Goal: Task Accomplishment & Management: Manage account settings

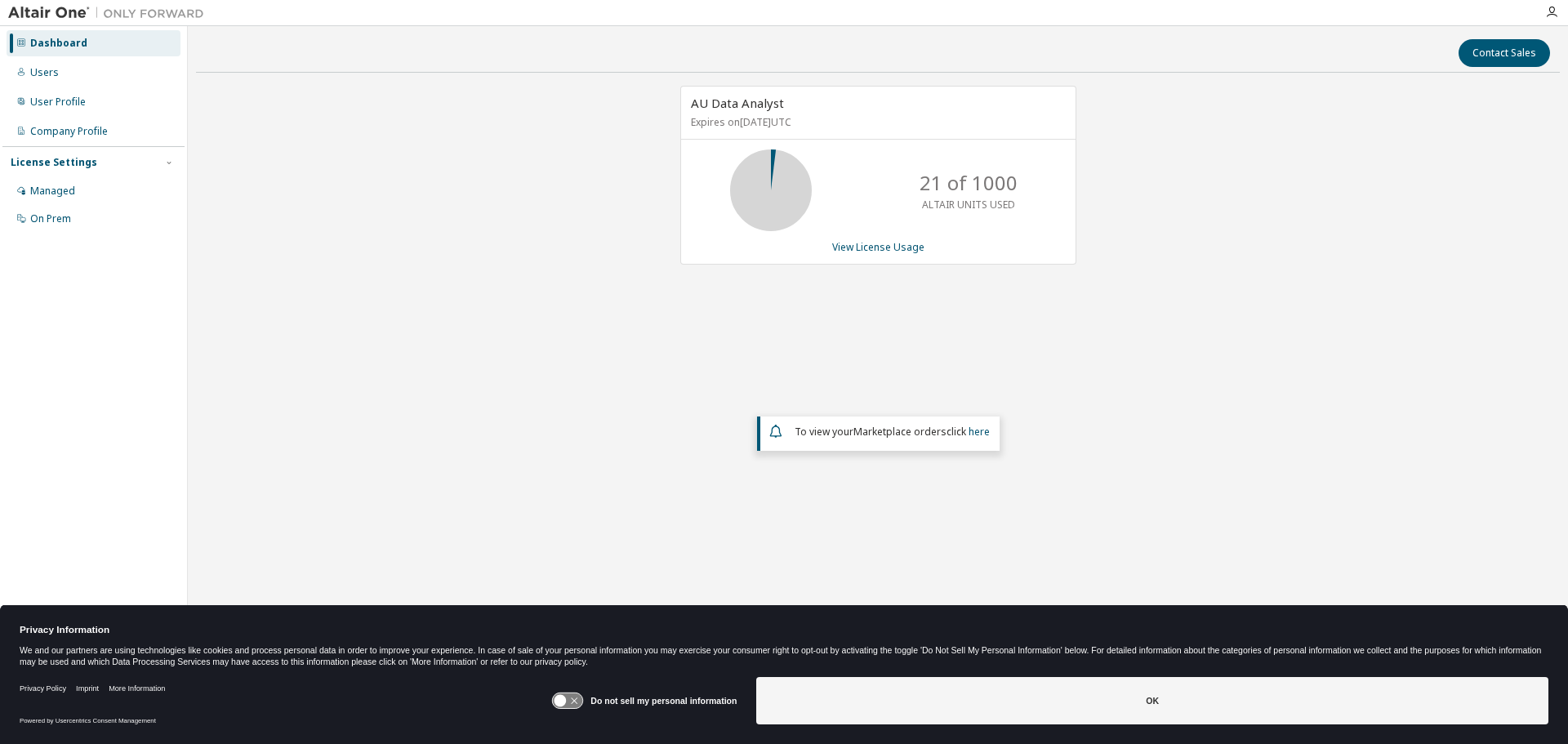
click at [1553, 19] on div at bounding box center [1552, 12] width 33 height 25
click at [1553, 9] on icon "button" at bounding box center [1552, 12] width 13 height 13
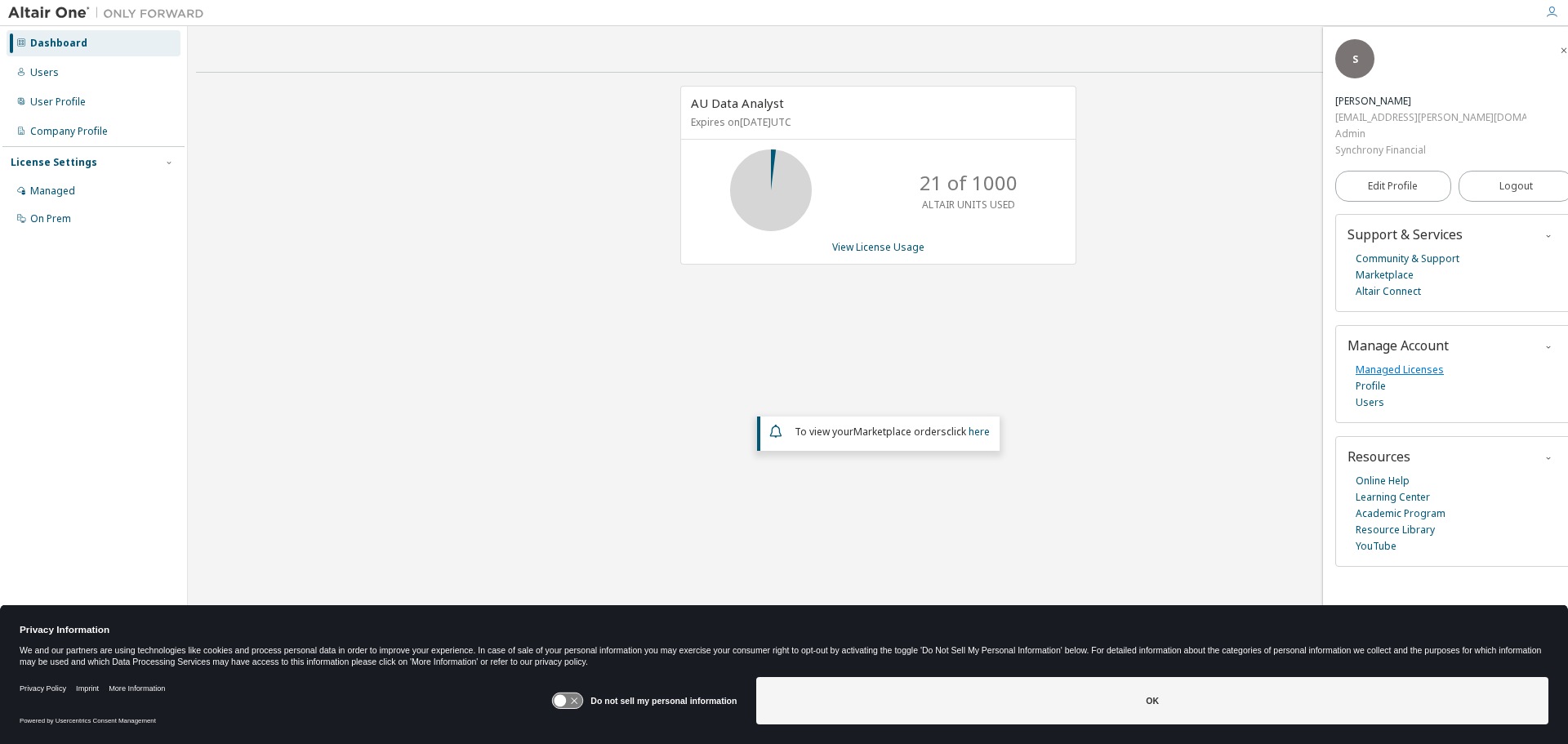
click at [1373, 361] on link "Managed Licenses" at bounding box center [1400, 370] width 88 height 16
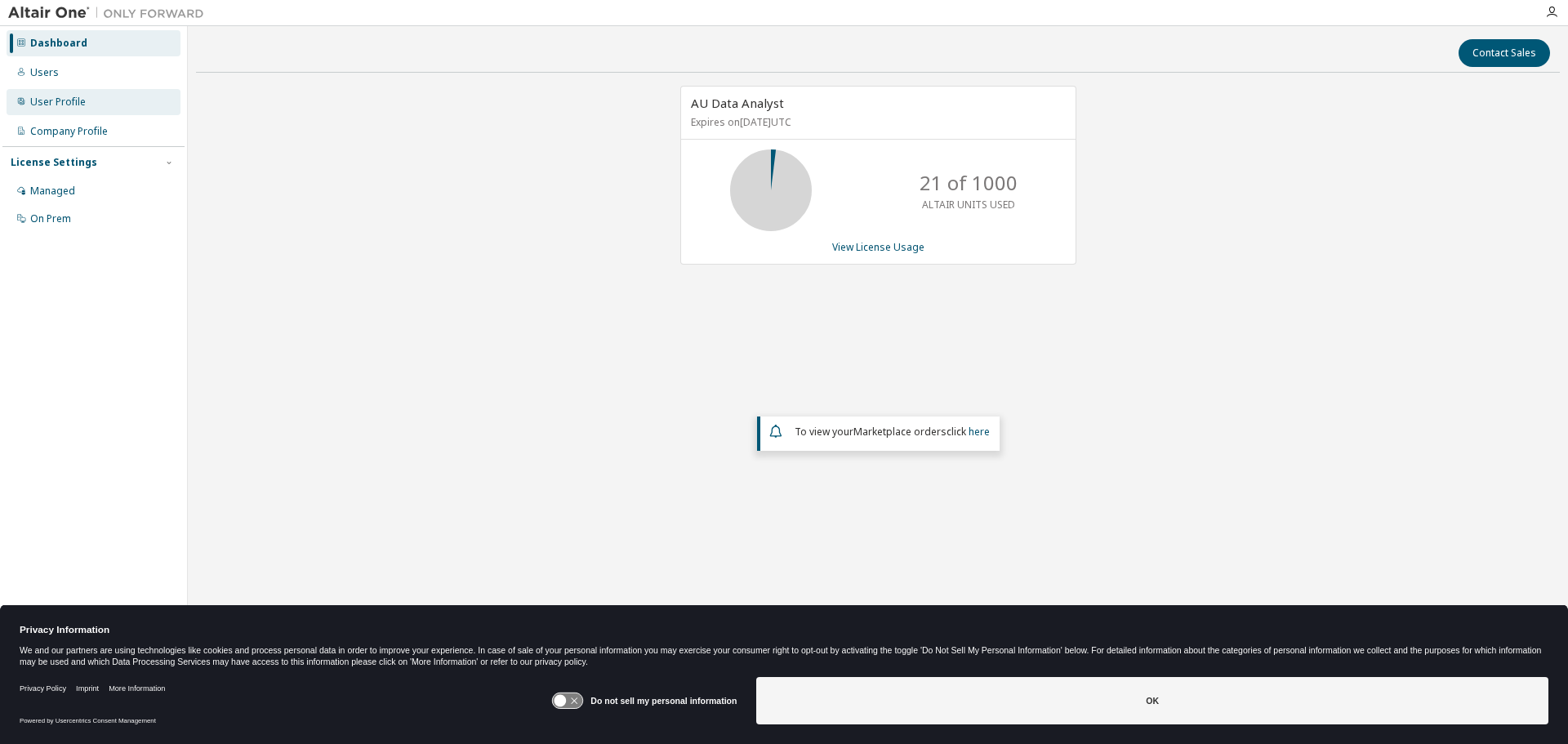
click at [56, 102] on div "User Profile" at bounding box center [58, 102] width 56 height 13
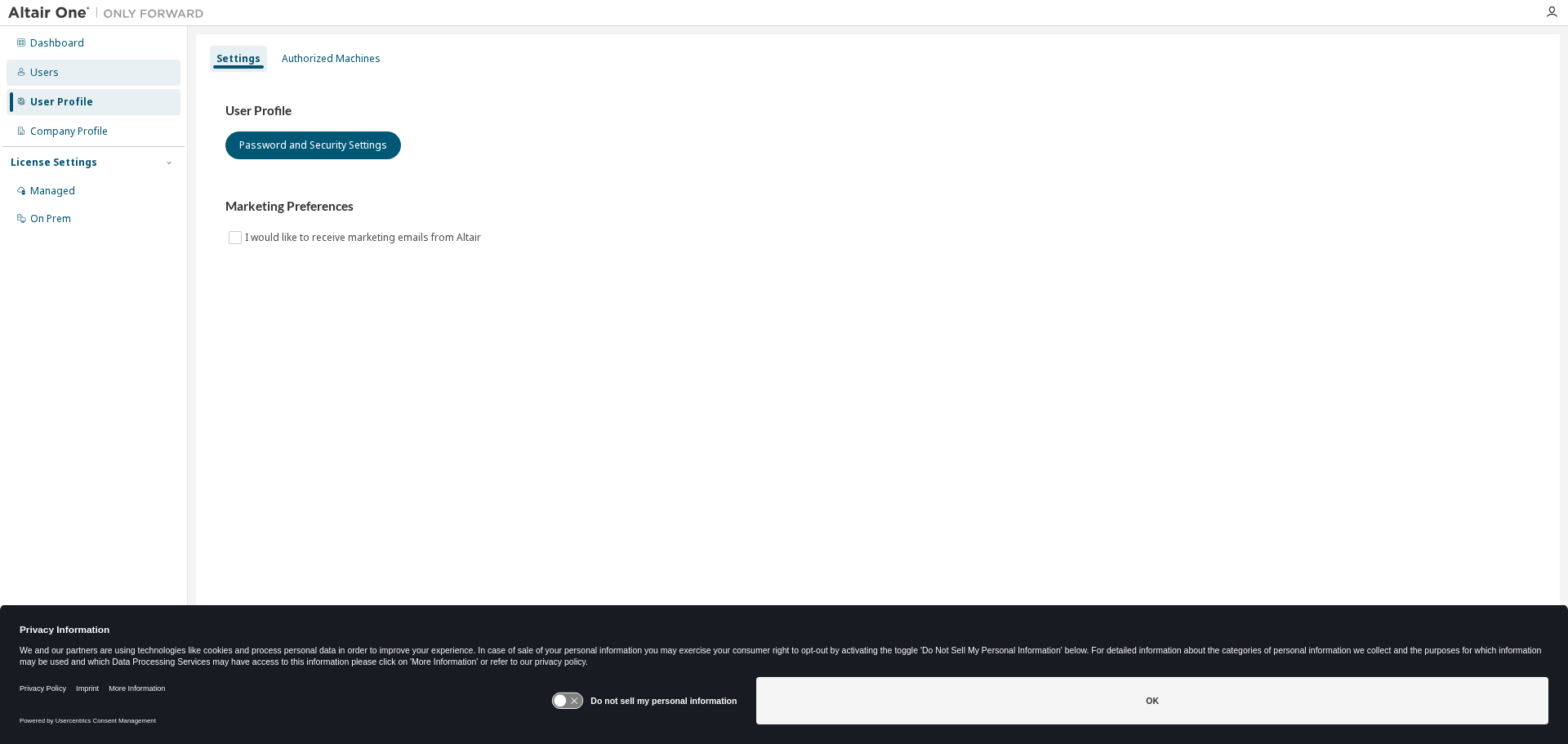
click at [44, 73] on div "Users" at bounding box center [44, 72] width 28 height 13
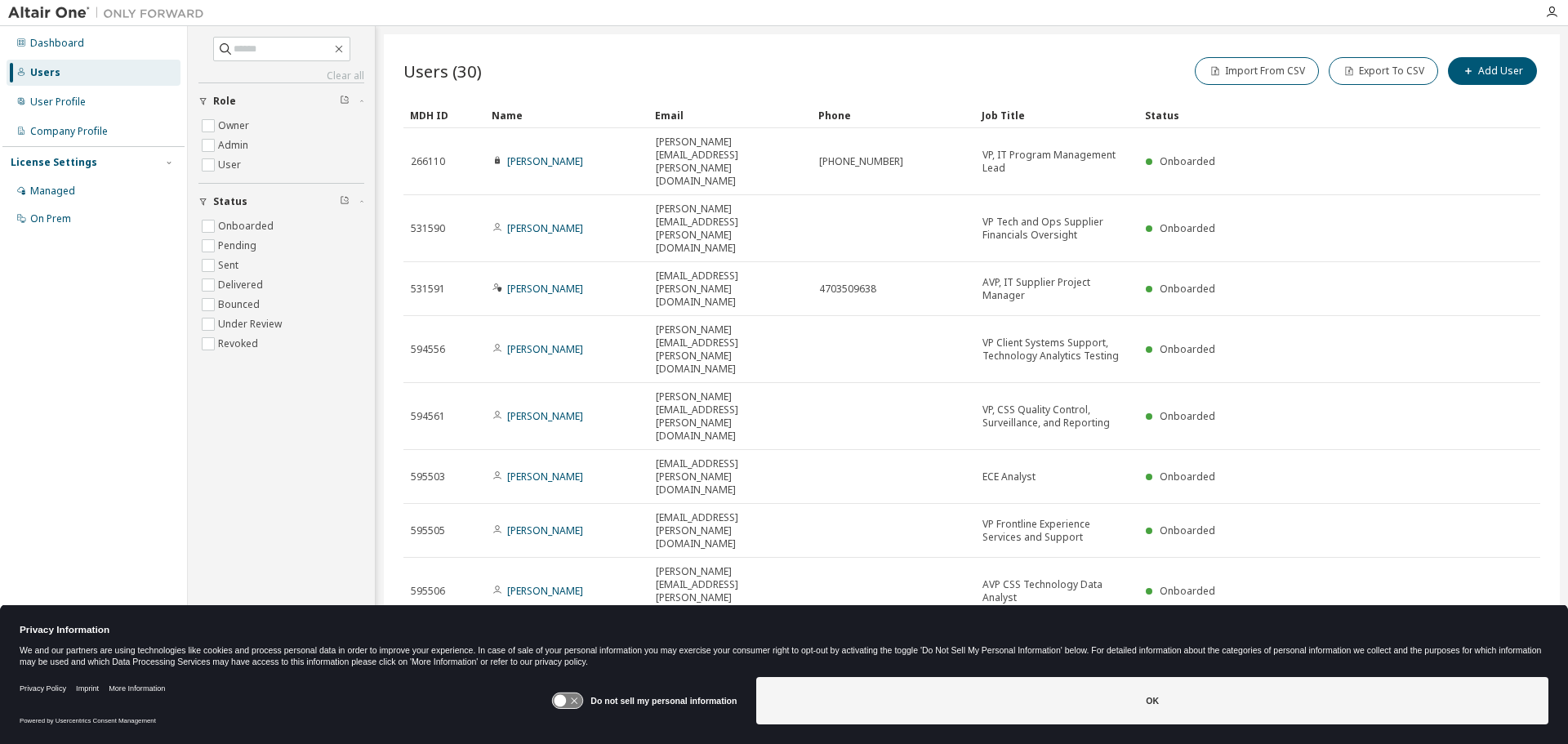
click at [1318, 737] on icon "button" at bounding box center [1323, 741] width 10 height 10
click at [1307, 601] on div "30" at bounding box center [1367, 606] width 131 height 19
click at [1165, 117] on div "Status" at bounding box center [1296, 115] width 302 height 27
click at [1159, 114] on div "Status" at bounding box center [1296, 115] width 302 height 27
click at [1158, 112] on div "Status" at bounding box center [1296, 115] width 302 height 27
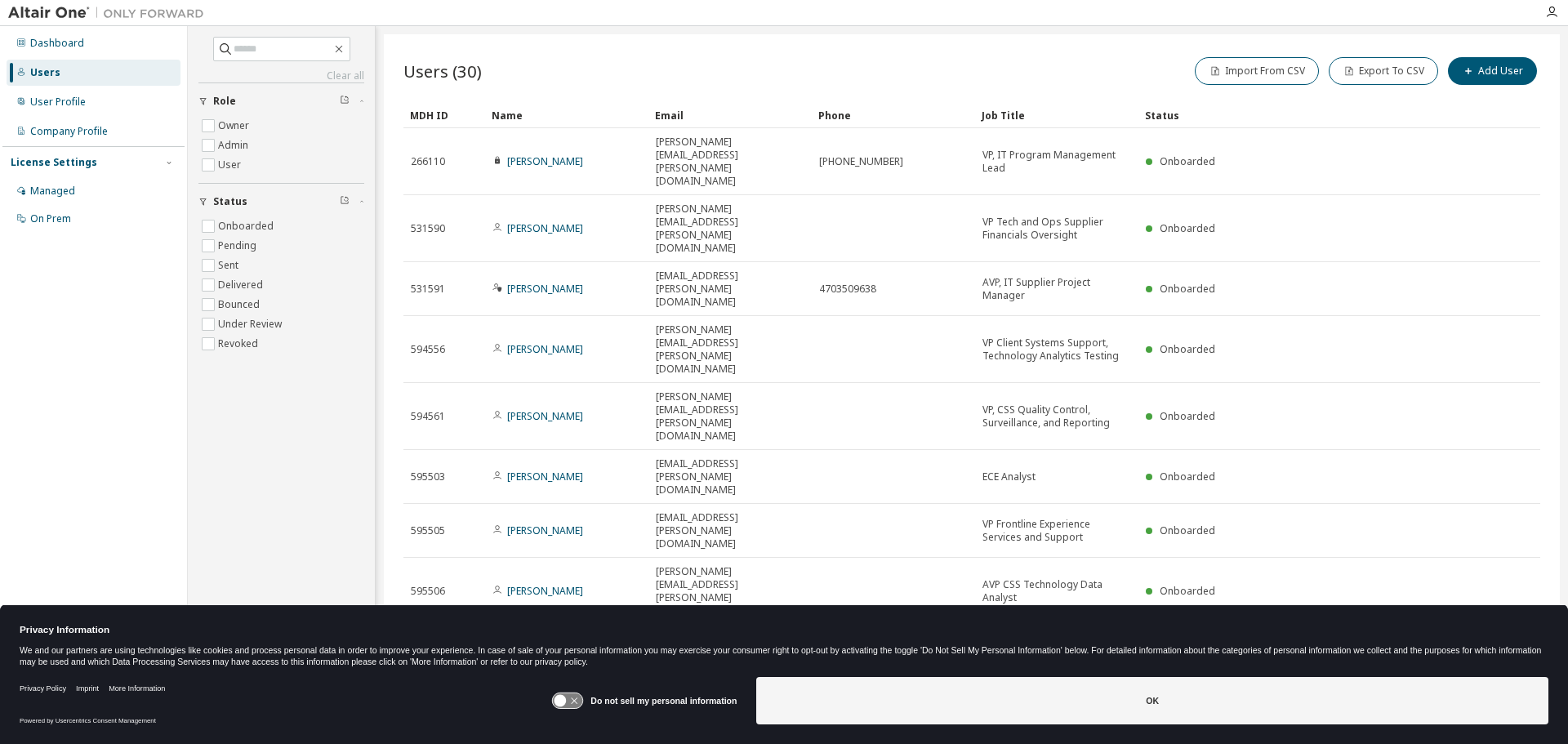
click at [503, 114] on div "Name" at bounding box center [567, 115] width 150 height 27
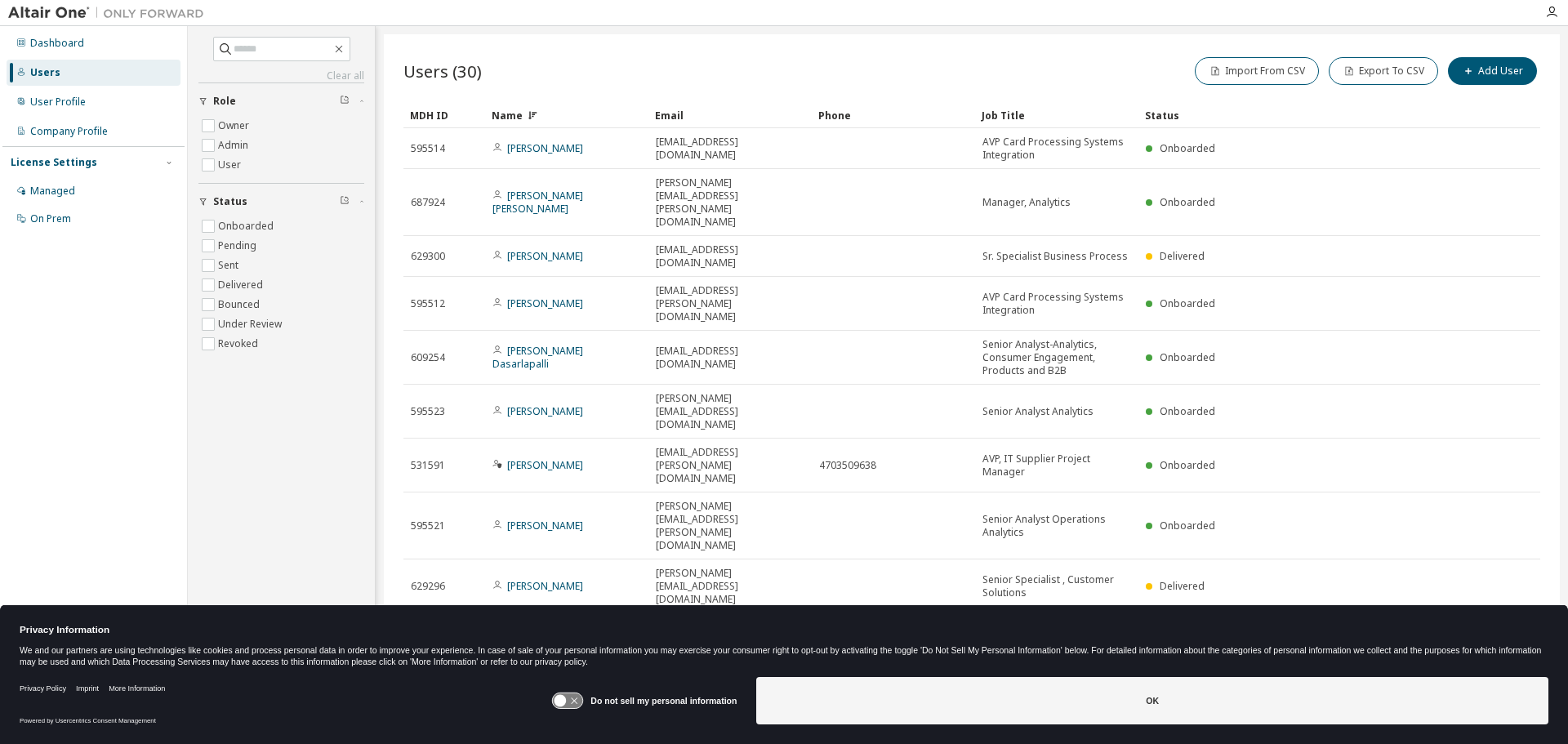
click at [503, 114] on div "Name" at bounding box center [567, 115] width 150 height 27
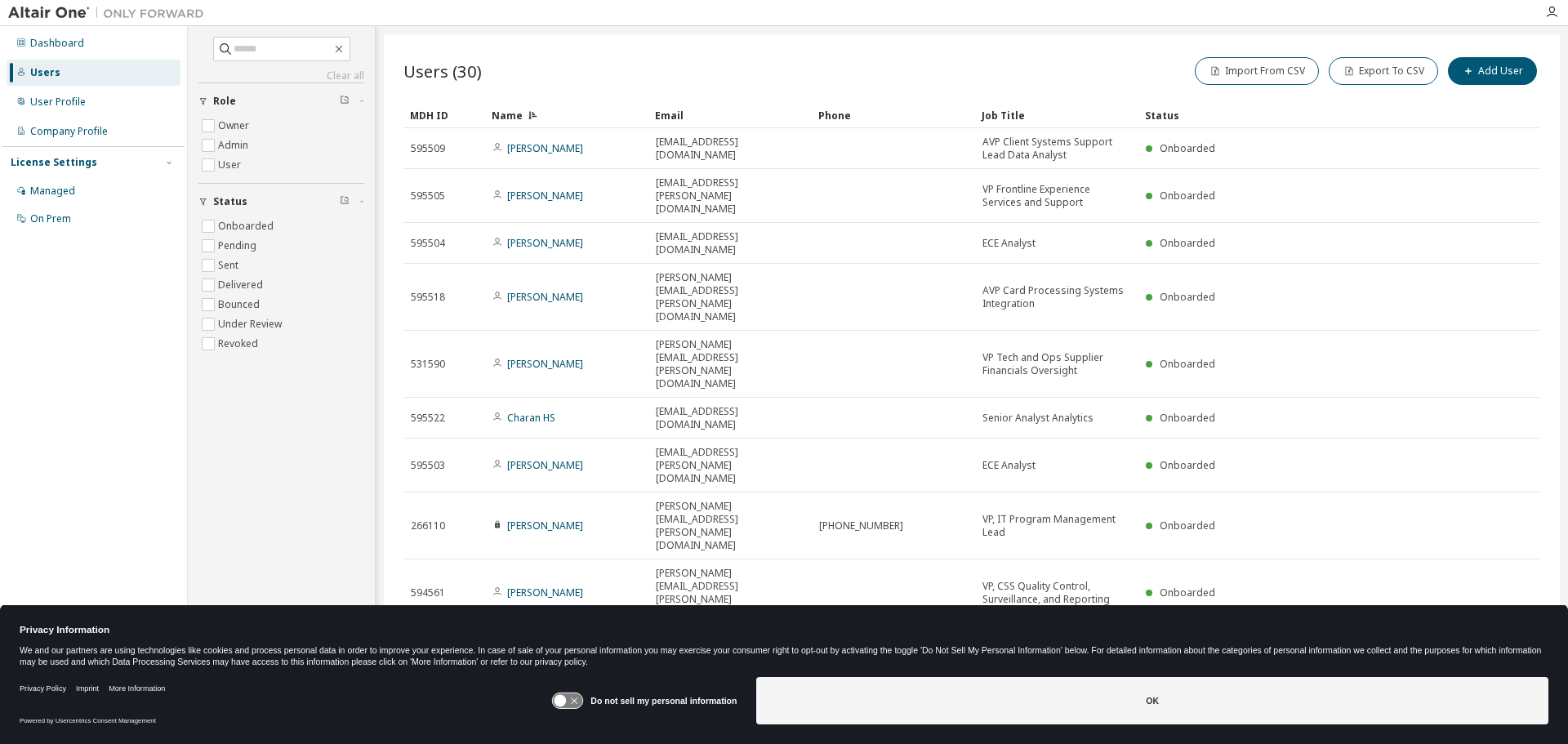
click at [1158, 115] on div "Status" at bounding box center [1296, 115] width 302 height 27
click at [1149, 113] on div "Status" at bounding box center [1296, 115] width 302 height 27
click at [1192, 114] on div "Status" at bounding box center [1296, 115] width 302 height 27
click at [1152, 116] on div "Status" at bounding box center [1296, 115] width 302 height 27
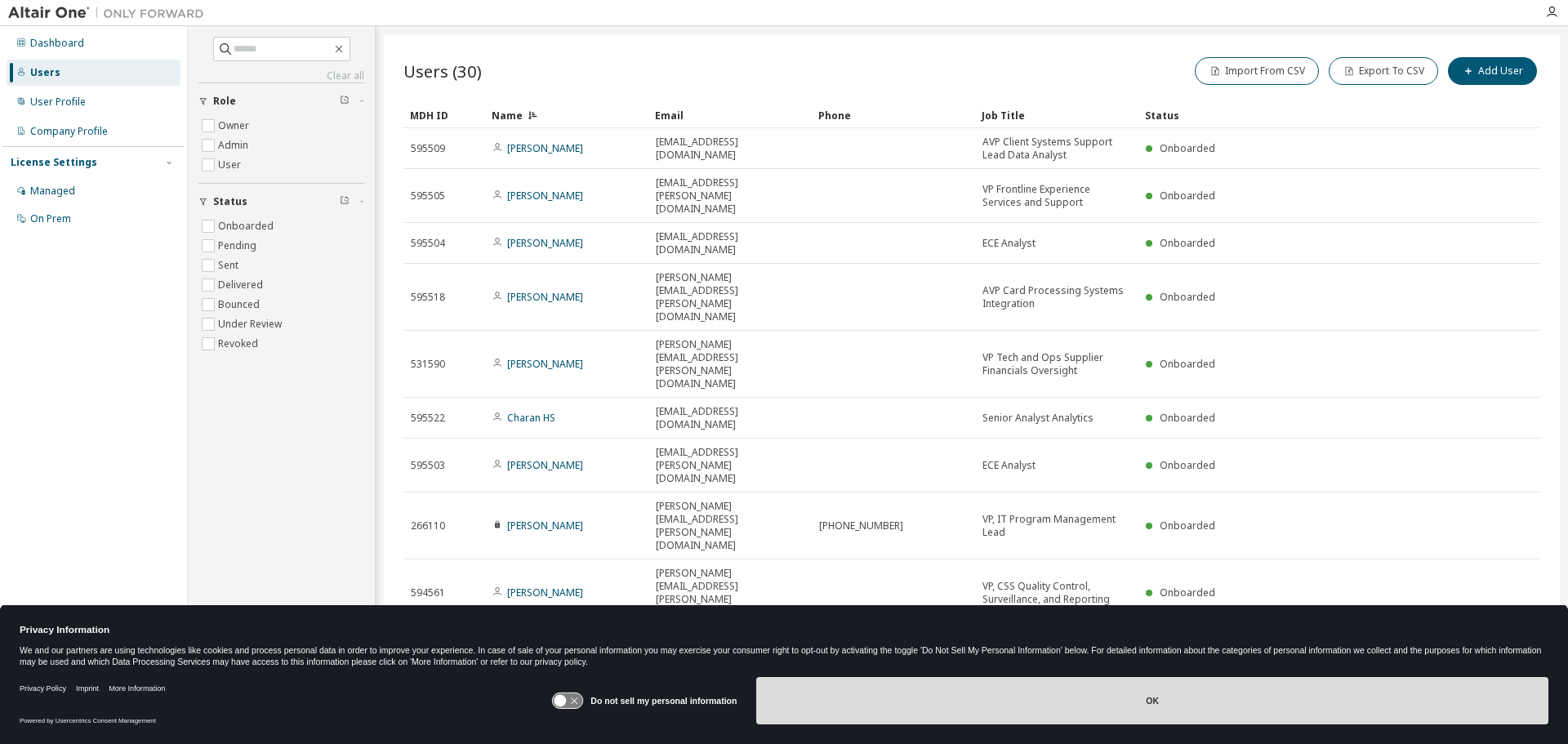
click at [1189, 710] on button "OK" at bounding box center [1152, 701] width 792 height 48
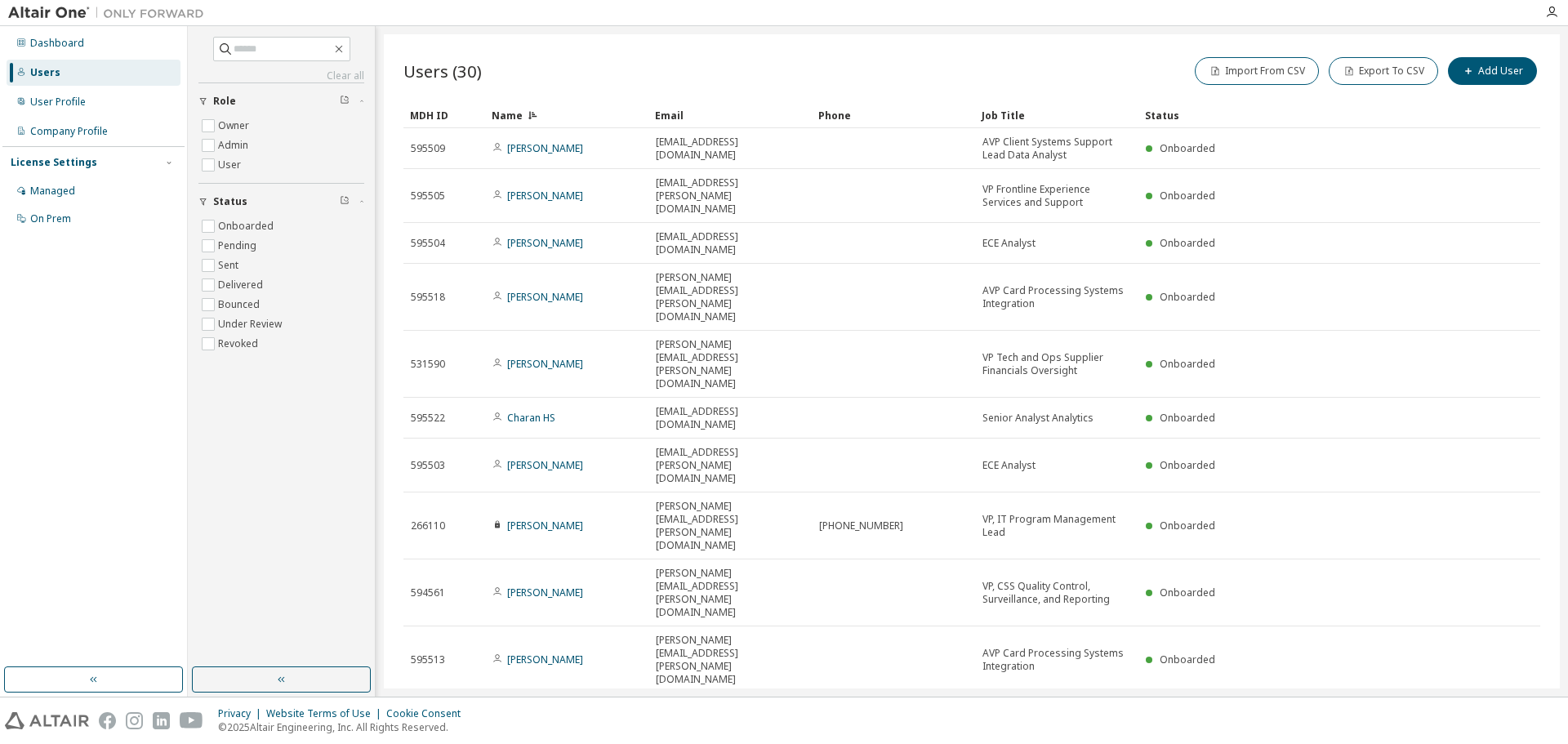
click at [36, 76] on div "Users" at bounding box center [45, 72] width 30 height 13
click at [57, 97] on div "User Profile" at bounding box center [58, 102] width 56 height 13
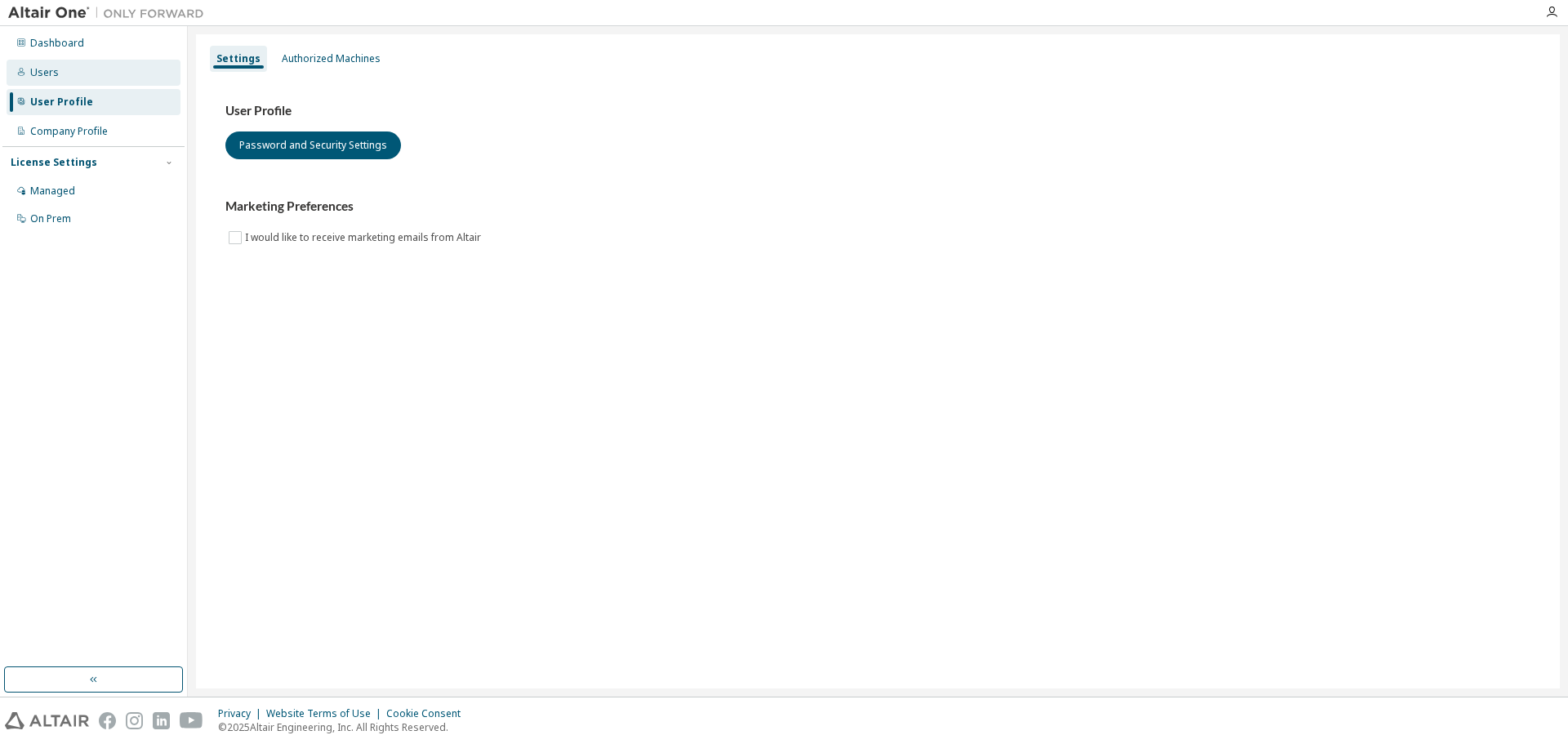
click at [45, 72] on div "Users" at bounding box center [44, 72] width 28 height 13
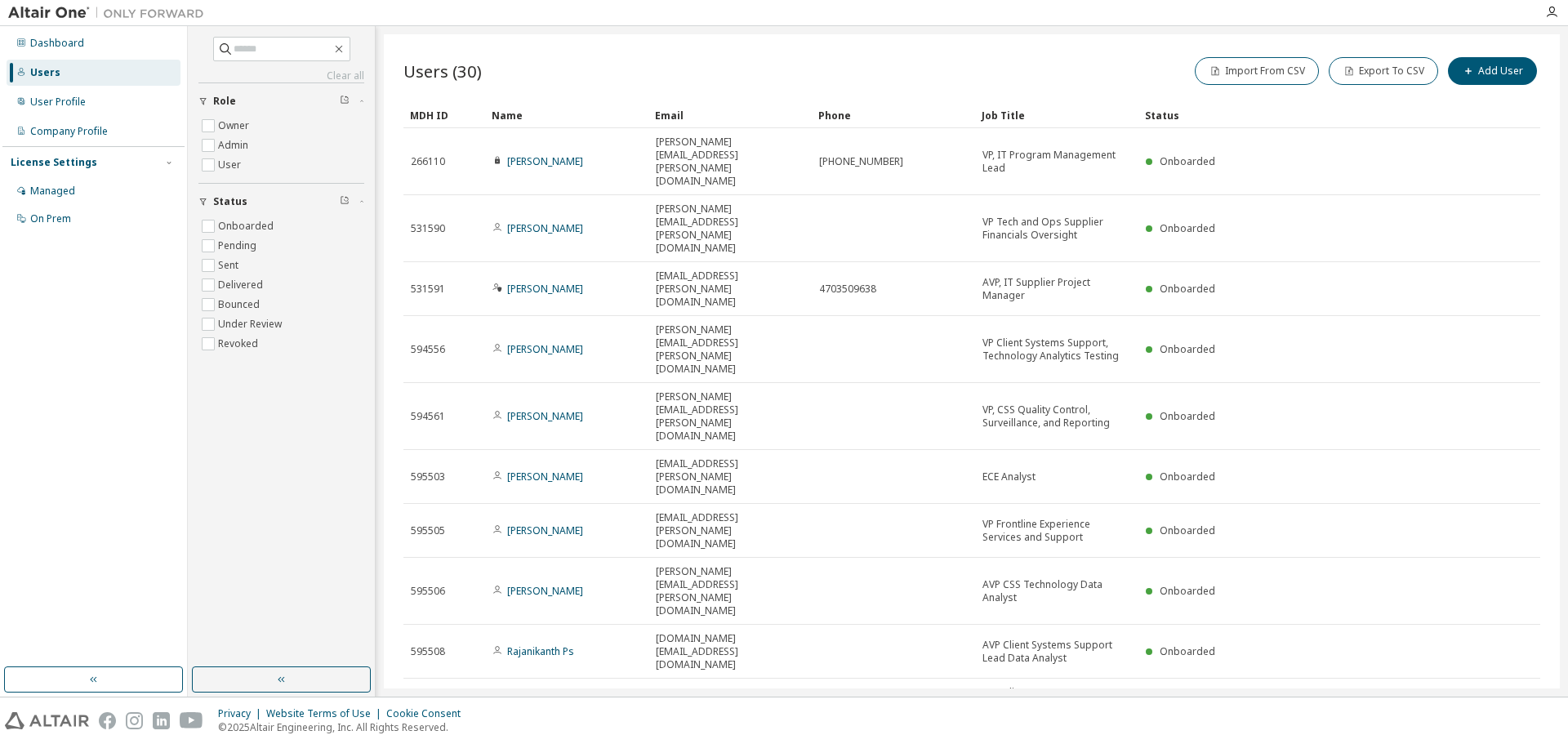
click at [1324, 740] on icon "button" at bounding box center [1323, 741] width 5 height 3
click at [1322, 627] on div "50" at bounding box center [1367, 626] width 131 height 19
click at [1164, 114] on div "Status" at bounding box center [1296, 115] width 302 height 27
click at [503, 118] on div "Name" at bounding box center [567, 115] width 150 height 27
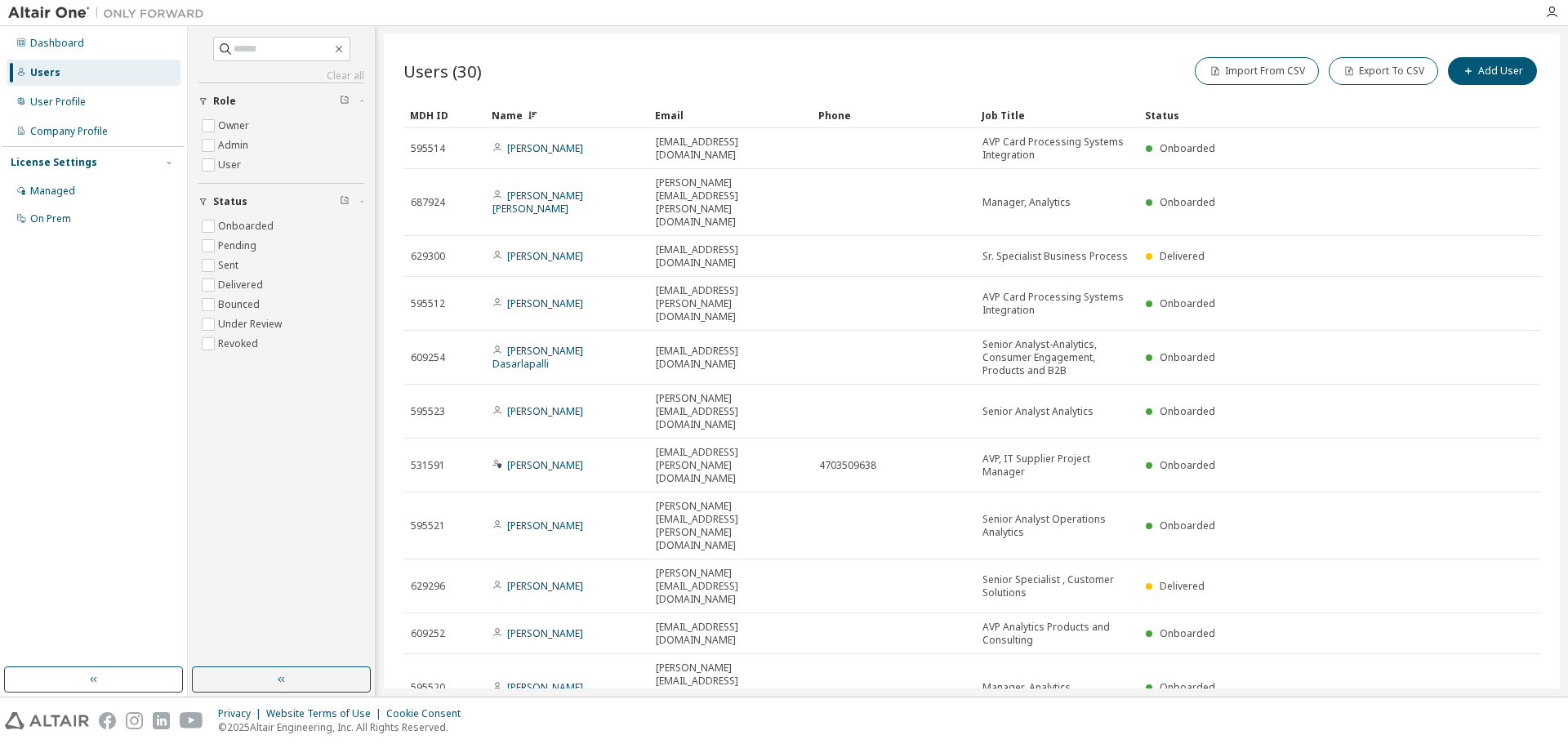
click at [503, 118] on div "Name" at bounding box center [567, 115] width 150 height 27
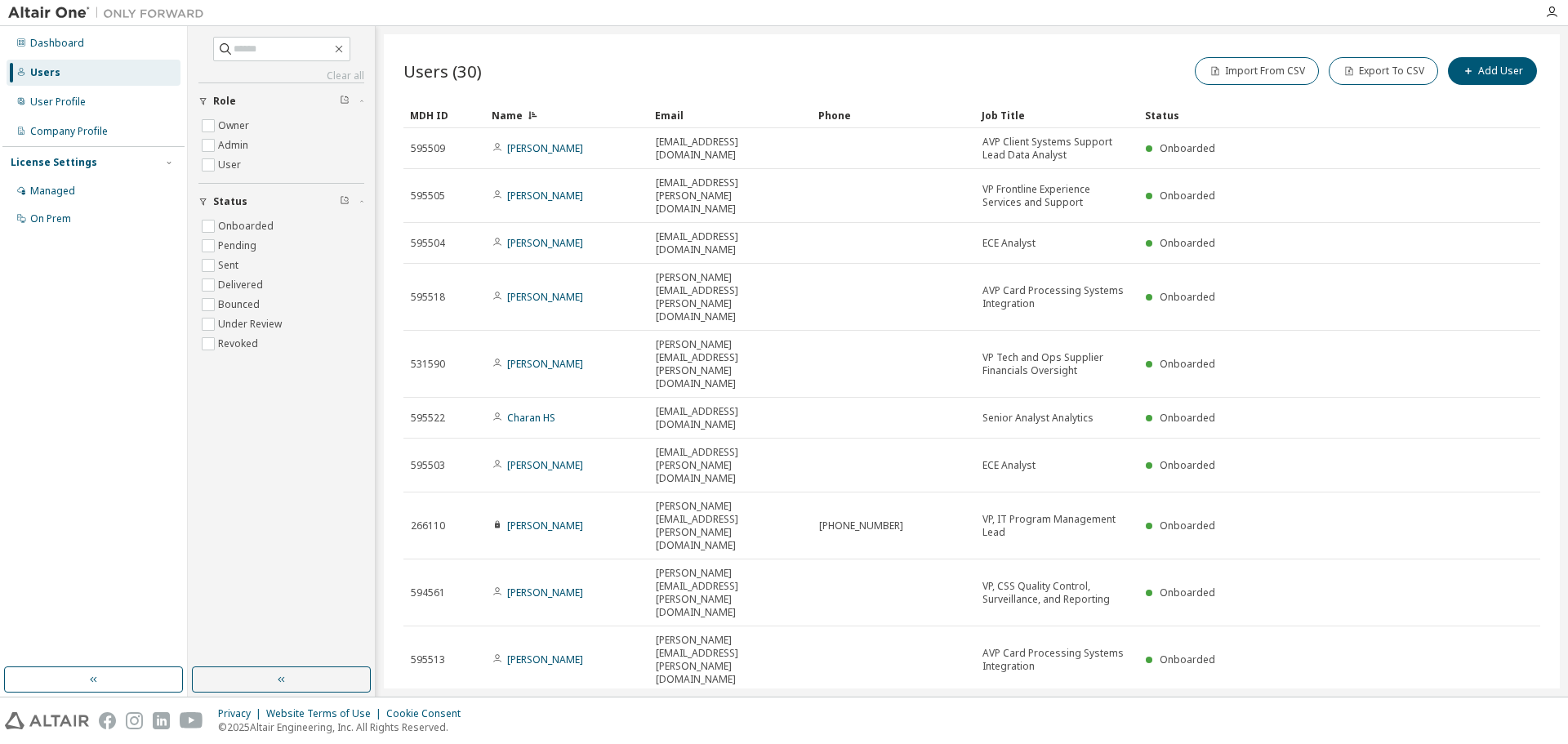
click at [1153, 113] on div "Status" at bounding box center [1296, 115] width 302 height 27
click at [1162, 113] on div "Status" at bounding box center [1296, 115] width 302 height 27
click at [1172, 115] on div "Status" at bounding box center [1296, 115] width 302 height 27
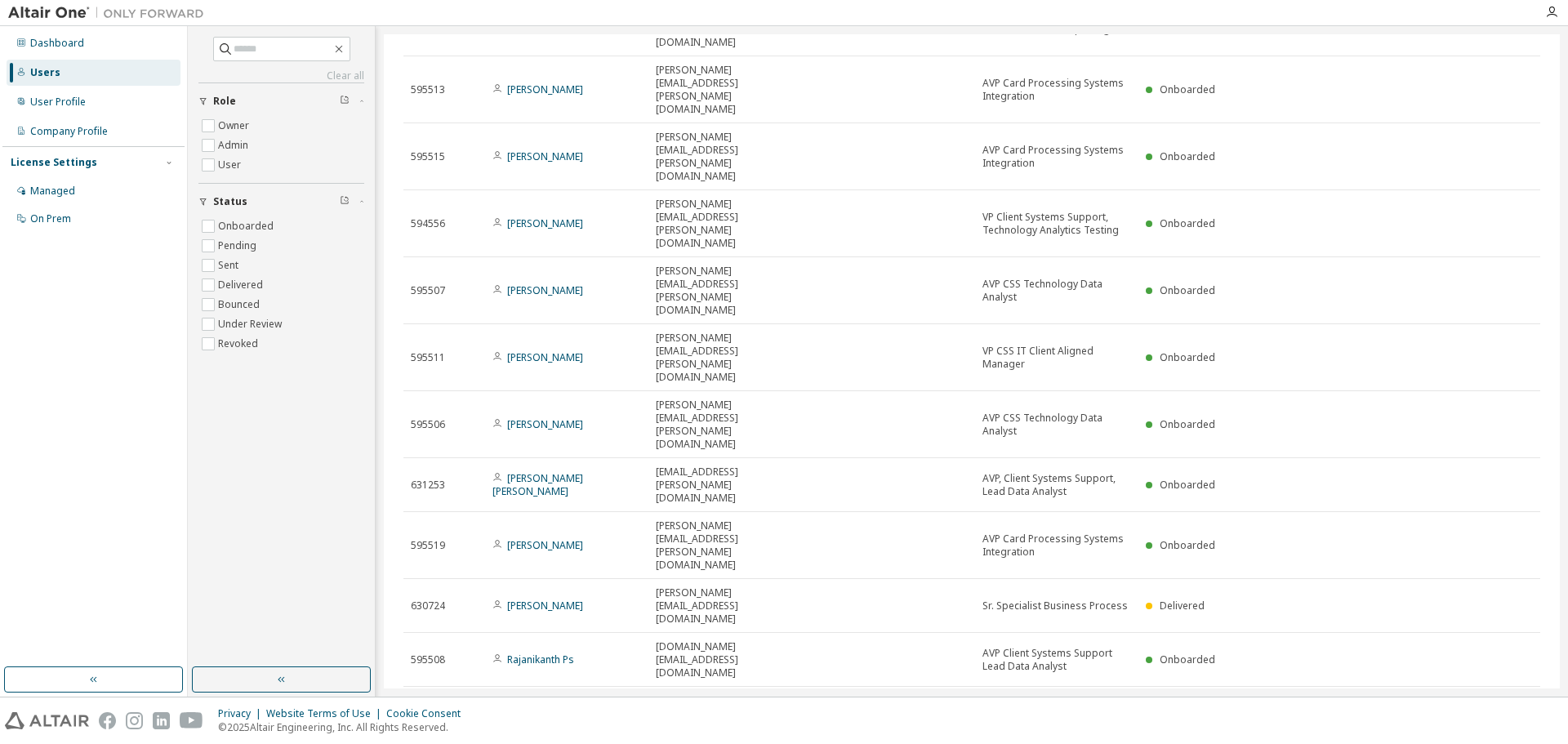
scroll to position [567, 0]
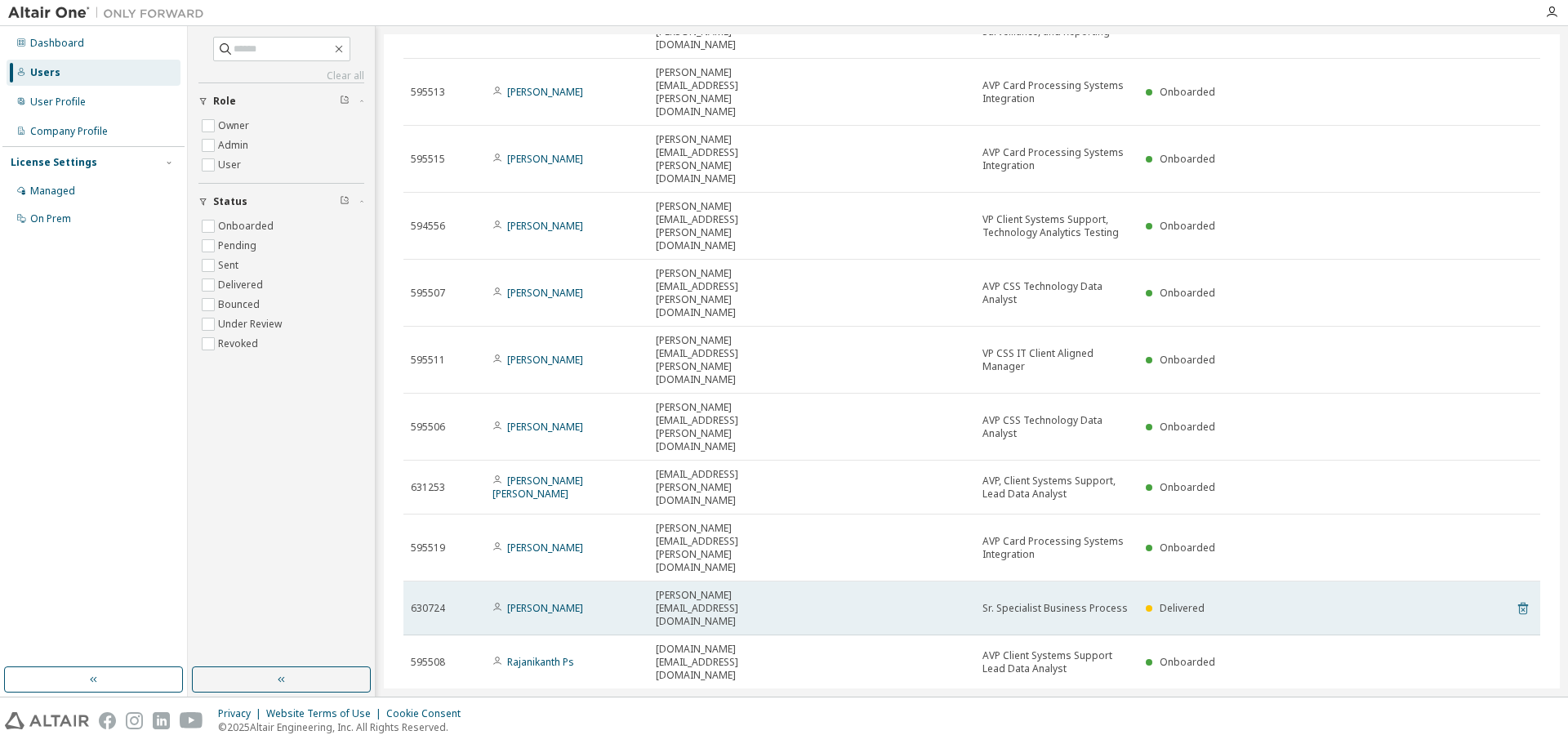
click at [1520, 608] on icon at bounding box center [1522, 609] width 4 height 4
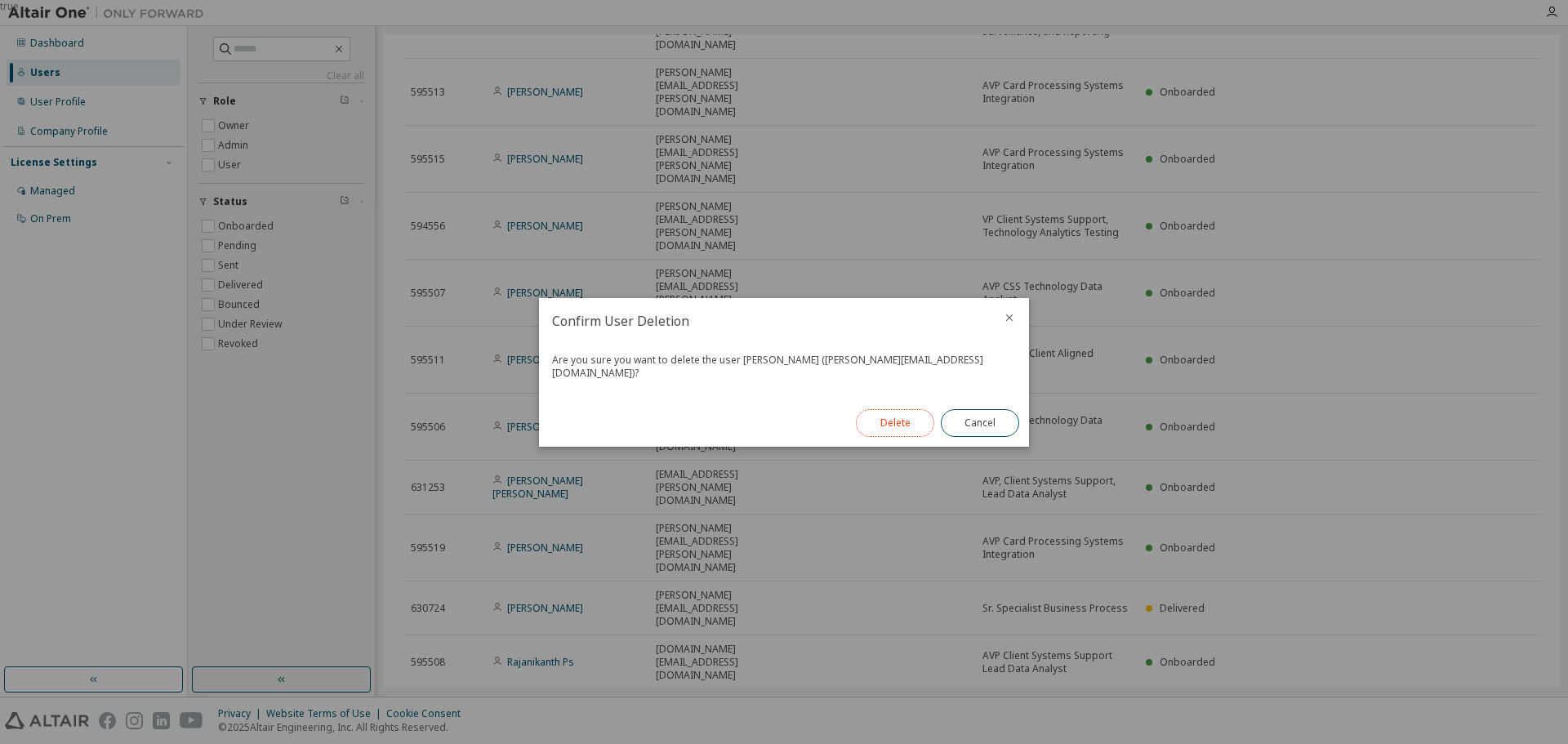
click at [891, 417] on button "Delete" at bounding box center [895, 423] width 79 height 27
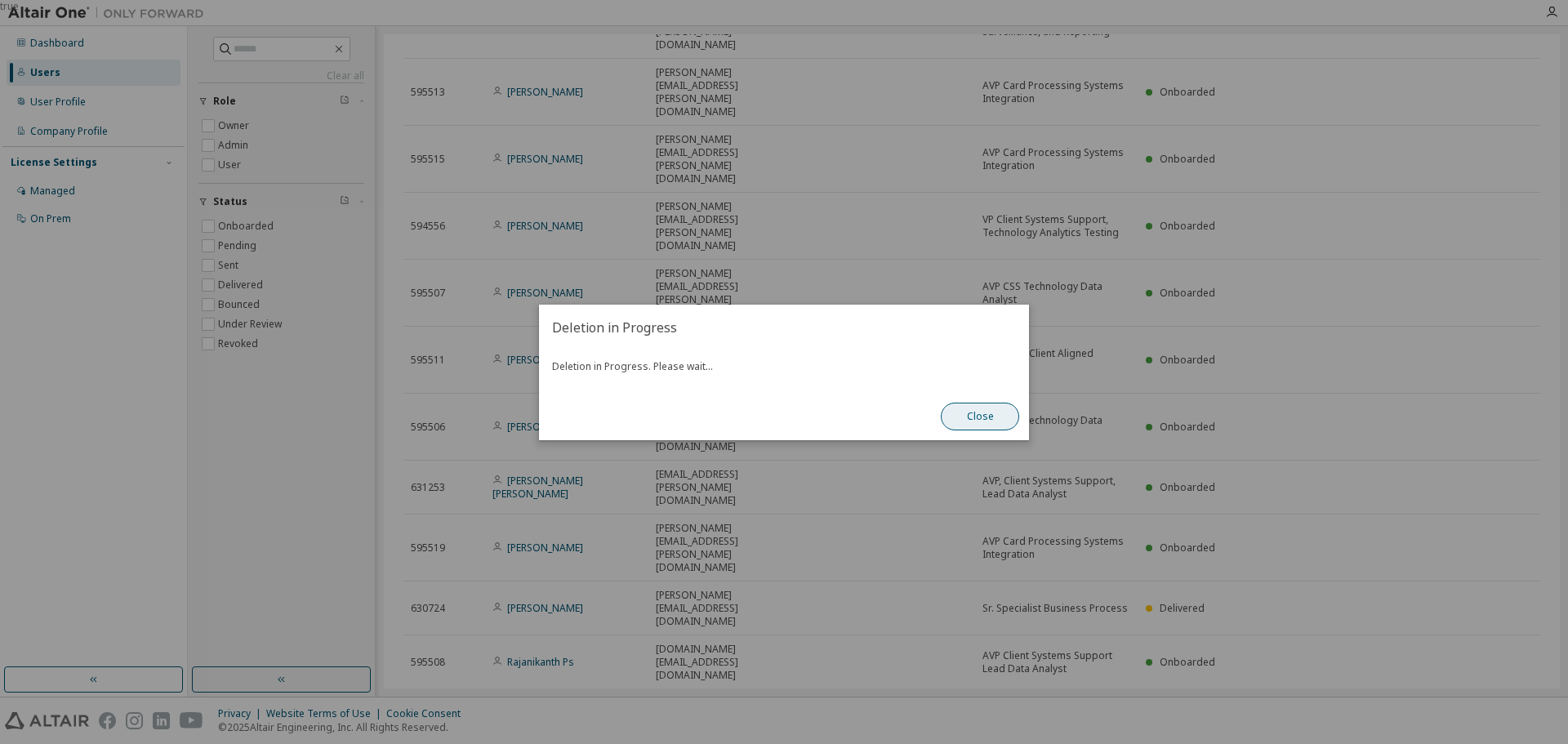
click at [997, 419] on button "Close" at bounding box center [980, 416] width 79 height 27
click at [978, 420] on button "Close" at bounding box center [980, 416] width 79 height 27
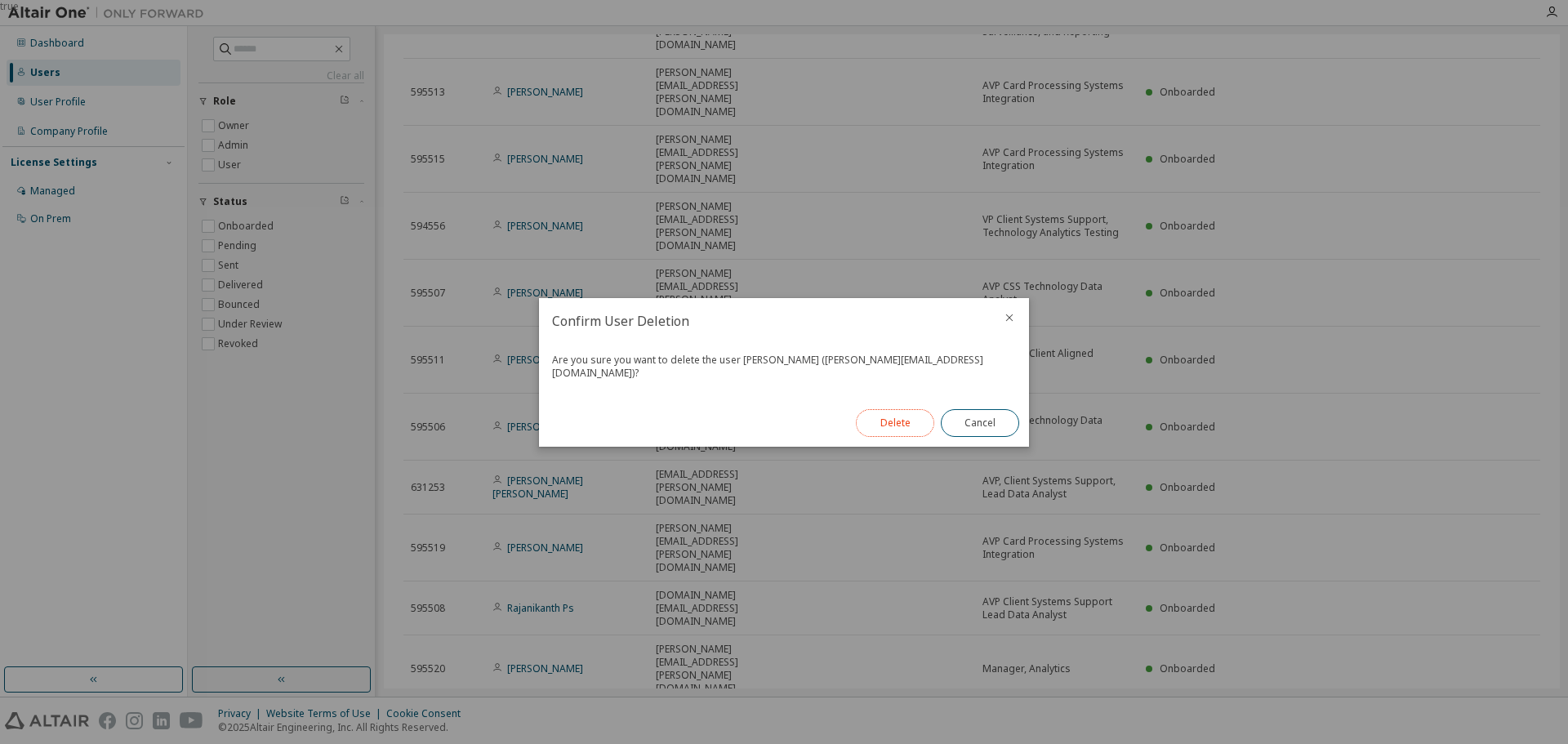
click at [881, 413] on button "Delete" at bounding box center [895, 423] width 79 height 27
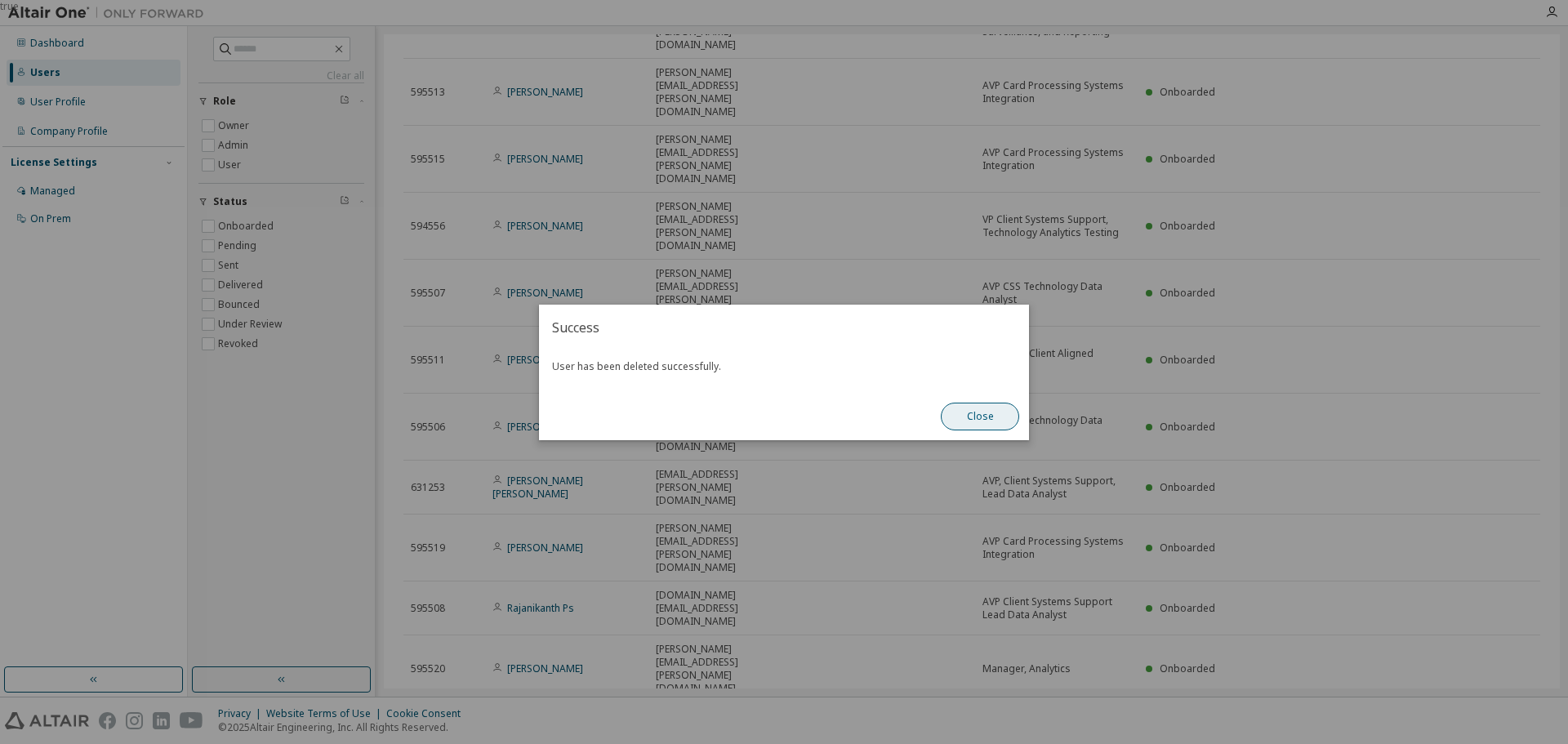
click at [980, 418] on button "Close" at bounding box center [980, 416] width 79 height 27
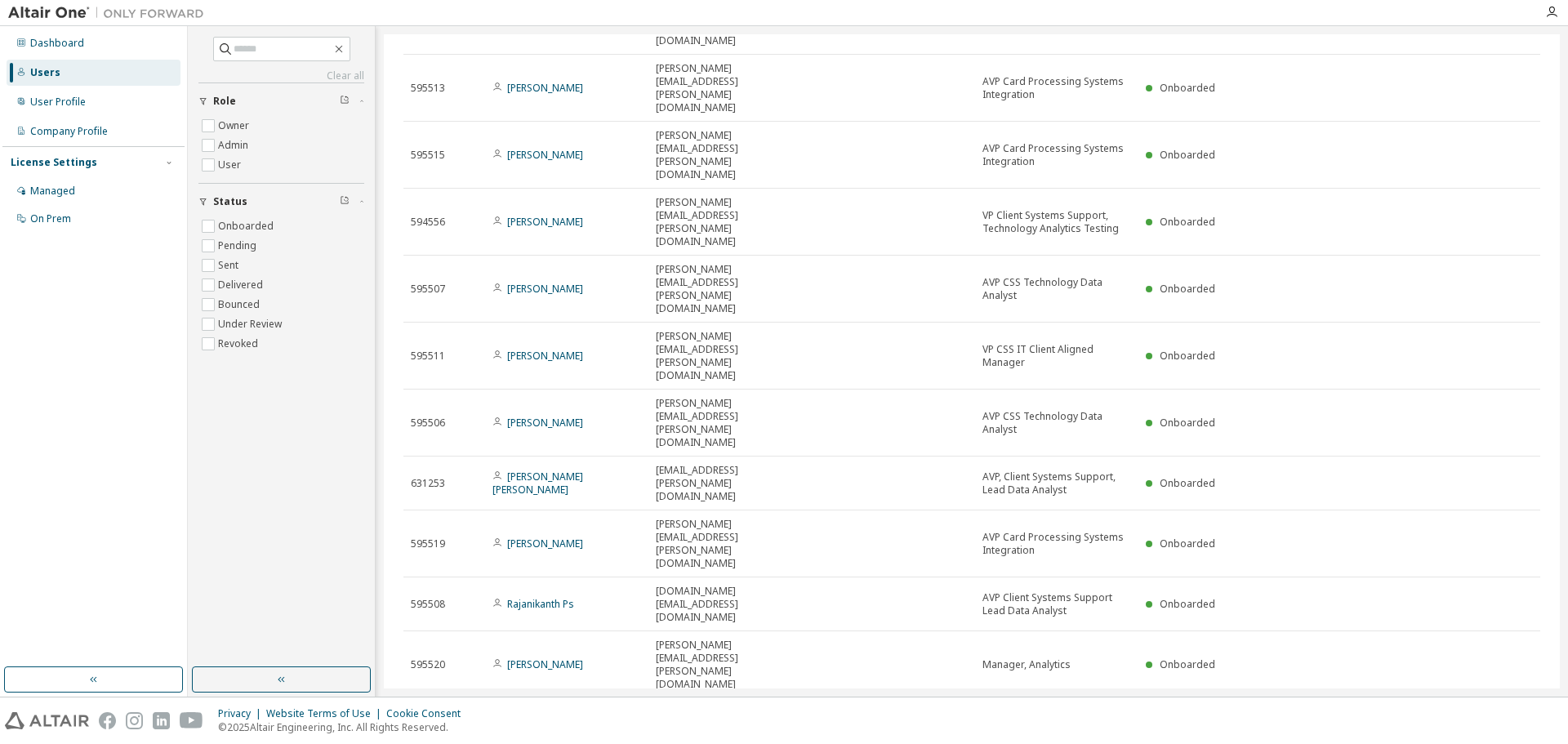
scroll to position [580, 0]
